Goal: Check status: Check status

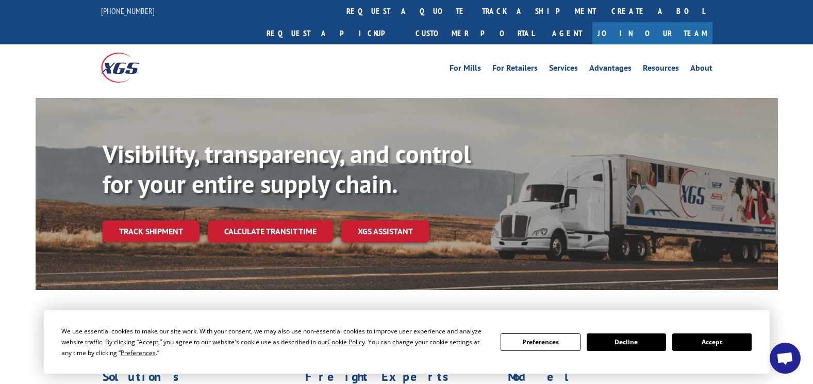
click at [474, 9] on link "track a shipment" at bounding box center [538, 11] width 129 height 22
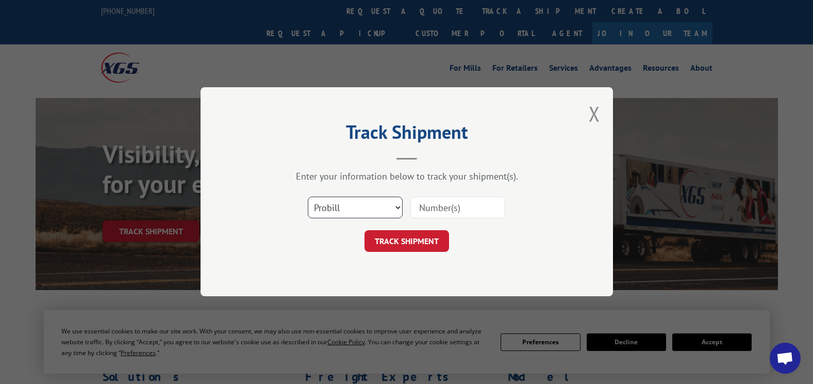
drag, startPoint x: 389, startPoint y: 206, endPoint x: 373, endPoint y: 217, distance: 19.6
click at [389, 206] on select "Select category... Probill BOL PO" at bounding box center [355, 208] width 95 height 22
select select "bol"
click at [308, 197] on select "Select category... Probill BOL PO" at bounding box center [355, 208] width 95 height 22
click at [413, 213] on input at bounding box center [457, 208] width 95 height 22
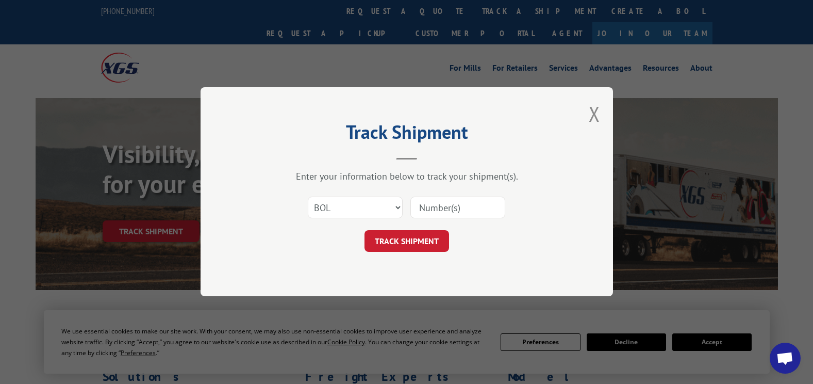
paste input "50865000"
type input "50865000"
click at [414, 232] on button "TRACK SHIPMENT" at bounding box center [406, 241] width 85 height 22
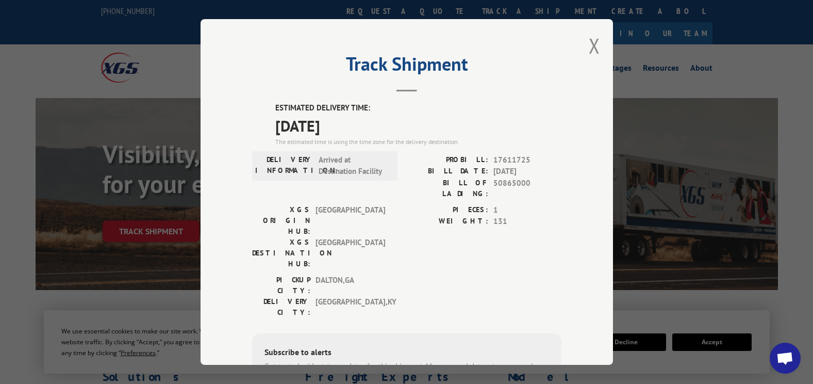
click at [591, 49] on button "Close modal" at bounding box center [594, 45] width 11 height 27
